Goal: Find specific fact: Find specific fact

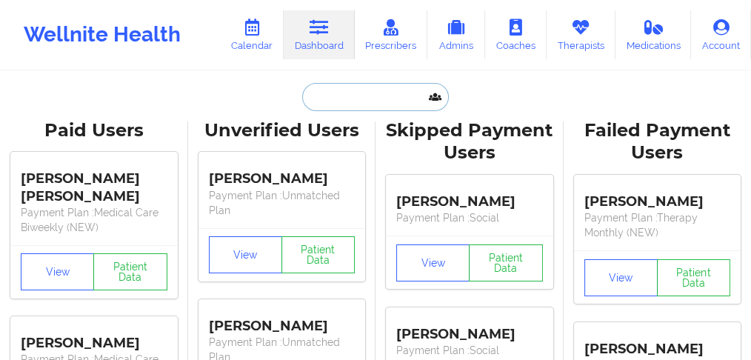
click at [347, 87] on input "text" at bounding box center [375, 97] width 147 height 28
paste input "[PERSON_NAME]"
type input "[PERSON_NAME]"
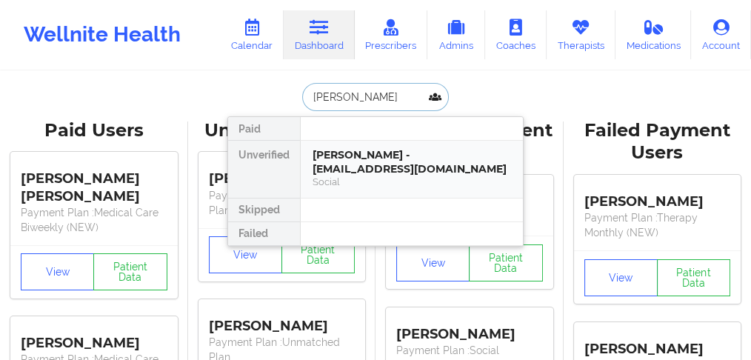
click at [347, 175] on div "Social" at bounding box center [411, 181] width 198 height 13
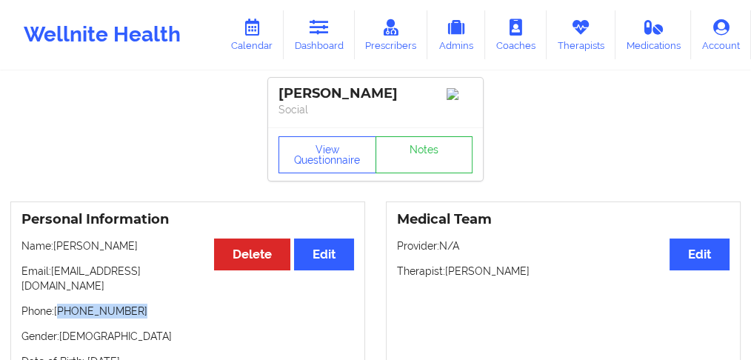
drag, startPoint x: 139, startPoint y: 299, endPoint x: 84, endPoint y: 296, distance: 54.9
click at [64, 304] on p "Phone: [PHONE_NUMBER]" at bounding box center [187, 311] width 332 height 15
copy p "[PHONE_NUMBER]"
click at [324, 47] on link "Dashboard" at bounding box center [319, 34] width 71 height 49
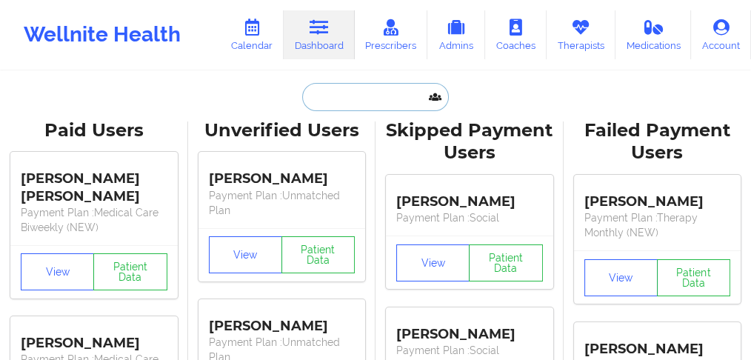
click at [330, 91] on input "text" at bounding box center [375, 97] width 147 height 28
paste input "[PERSON_NAME]"
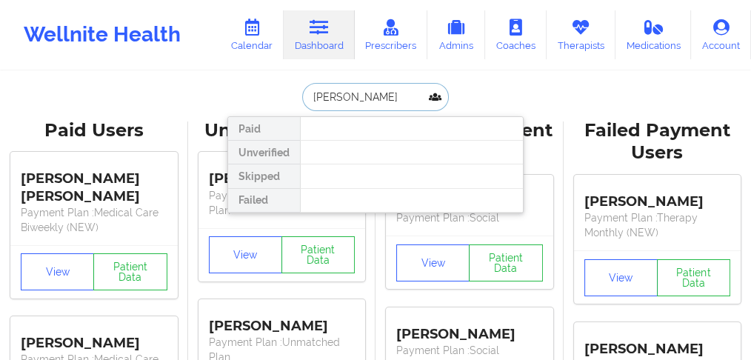
type input "[PERSON_NAME]"
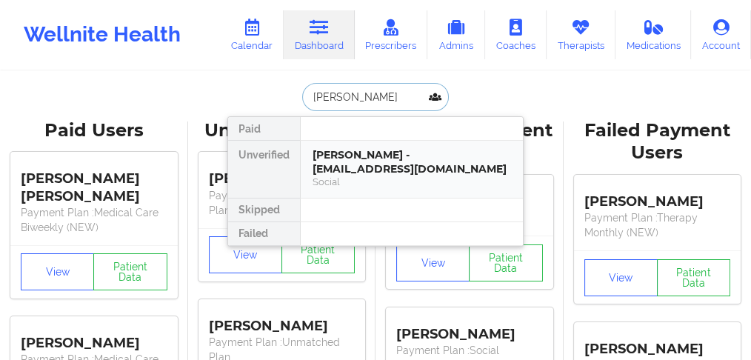
click at [338, 158] on div "[PERSON_NAME] - [EMAIL_ADDRESS][DOMAIN_NAME]" at bounding box center [411, 161] width 198 height 27
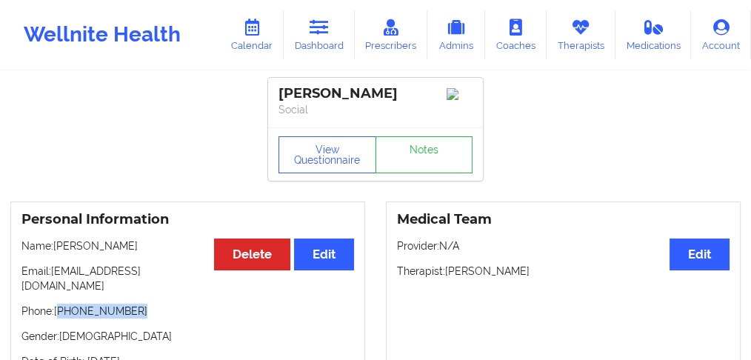
drag, startPoint x: 141, startPoint y: 298, endPoint x: 61, endPoint y: 299, distance: 79.2
click at [61, 304] on p "Phone: [PHONE_NUMBER]" at bounding box center [187, 311] width 332 height 15
copy p "[PHONE_NUMBER]"
click at [139, 304] on p "Phone: [PHONE_NUMBER]" at bounding box center [187, 311] width 332 height 15
drag, startPoint x: 138, startPoint y: 303, endPoint x: 73, endPoint y: 295, distance: 65.6
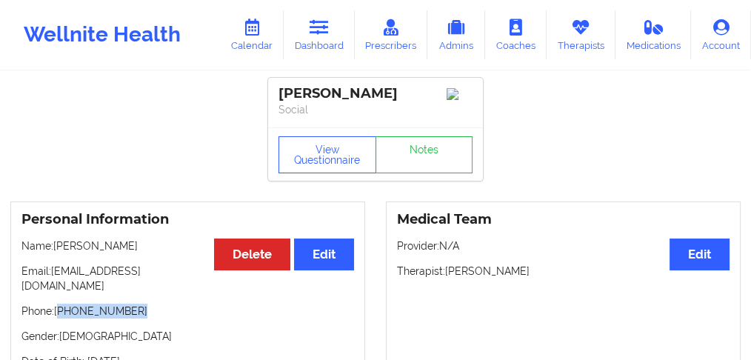
click at [61, 304] on p "Phone: [PHONE_NUMBER]" at bounding box center [187, 311] width 332 height 15
copy p "[PHONE_NUMBER]"
click at [315, 36] on link "Dashboard" at bounding box center [319, 34] width 71 height 49
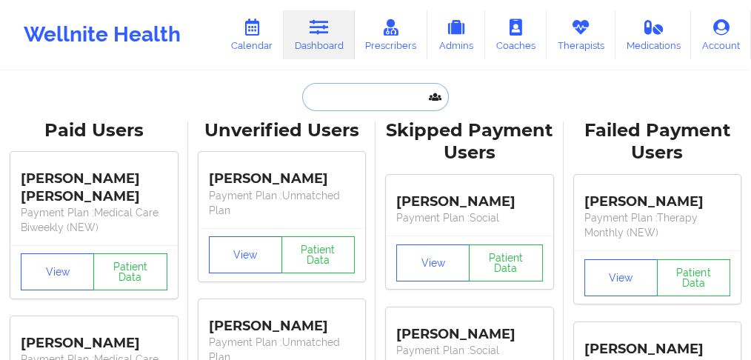
click at [327, 95] on input "text" at bounding box center [375, 97] width 147 height 28
paste input "[PERSON_NAME]"
type input "[PERSON_NAME]"
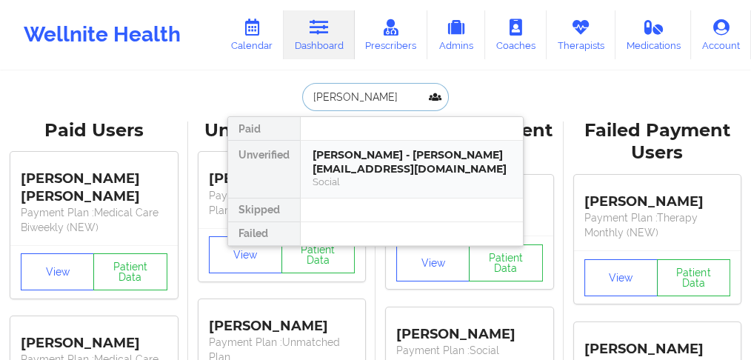
click at [338, 175] on div "Social" at bounding box center [411, 181] width 198 height 13
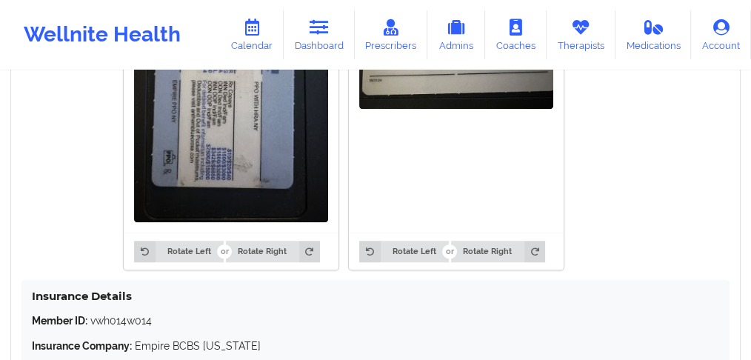
scroll to position [1333, 0]
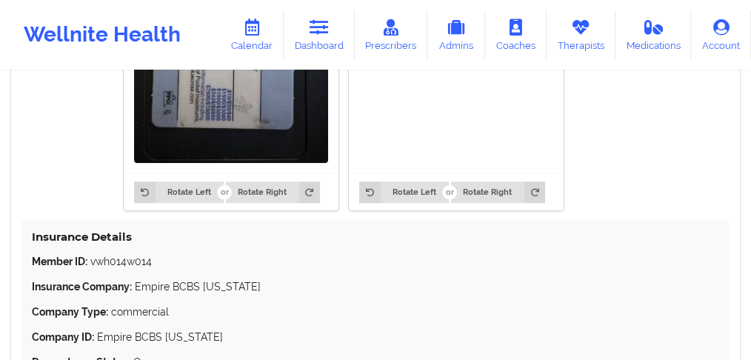
click at [114, 254] on p "Member ID: vwh014w014" at bounding box center [375, 261] width 687 height 15
copy p "vwh014w014"
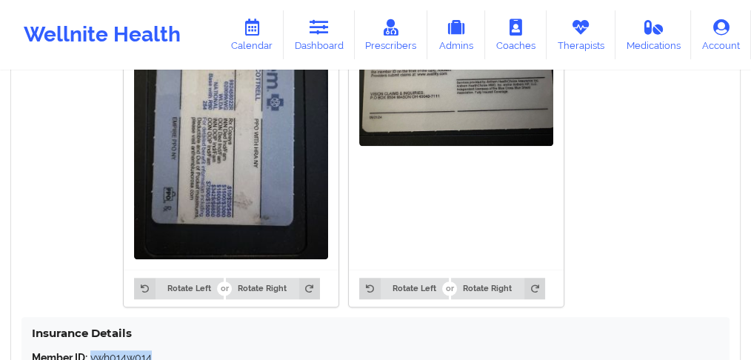
scroll to position [1234, 0]
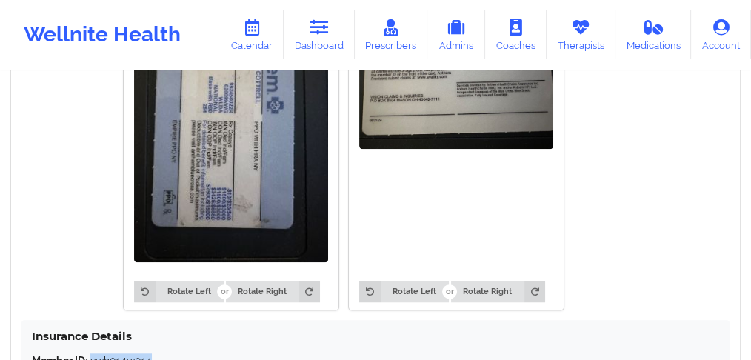
click at [221, 153] on img at bounding box center [231, 133] width 194 height 258
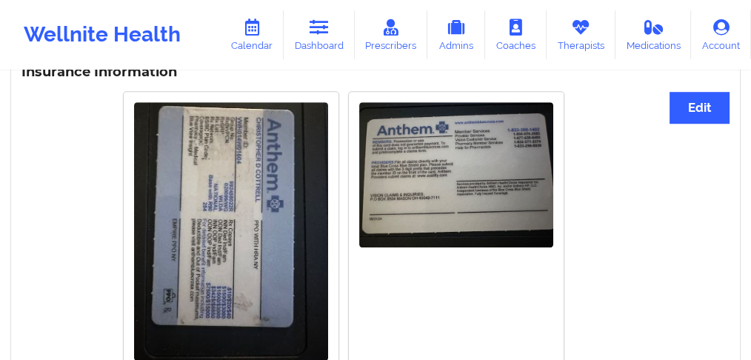
click at [247, 231] on img at bounding box center [231, 231] width 194 height 258
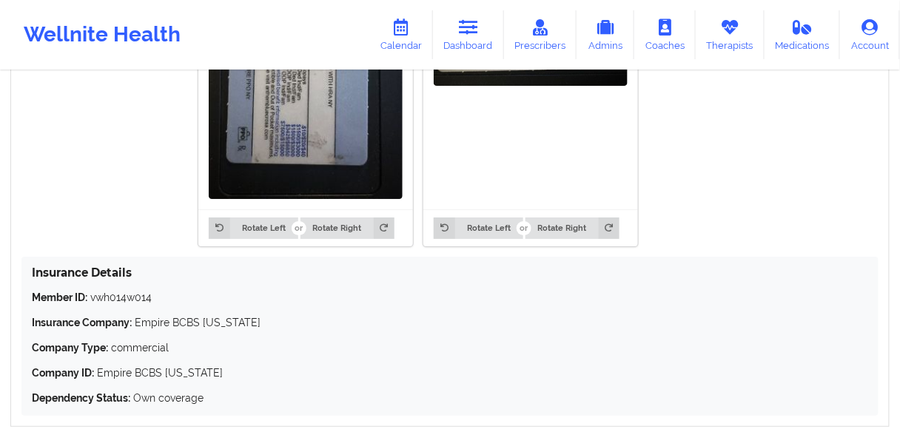
scroll to position [1214, 0]
